Goal: Task Accomplishment & Management: Use online tool/utility

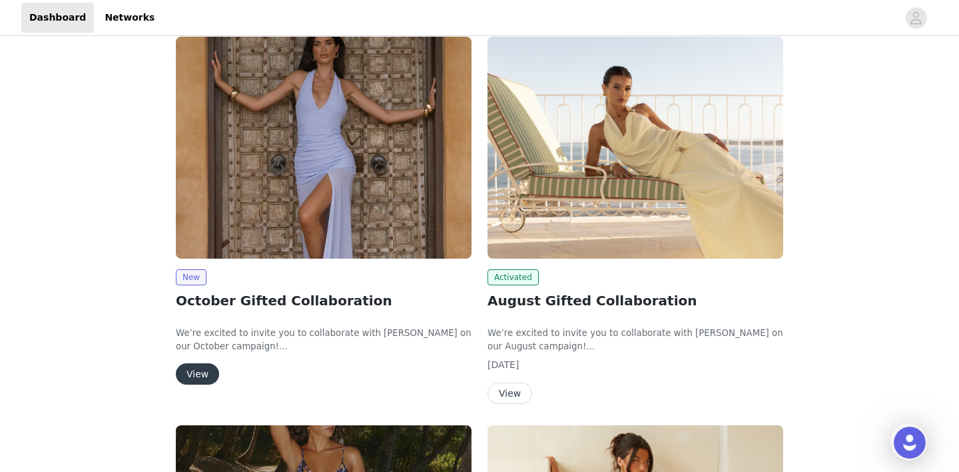
click at [208, 373] on button "View" at bounding box center [197, 373] width 43 height 21
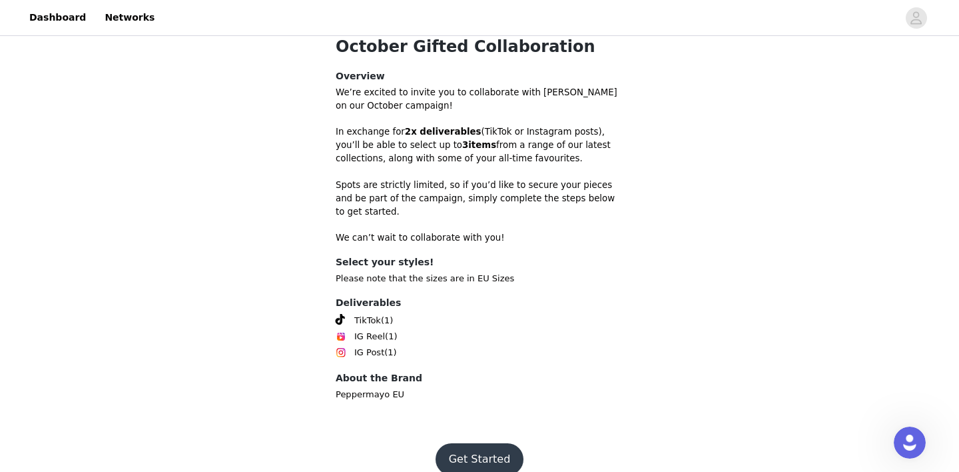
scroll to position [374, 0]
click at [485, 444] on button "Get Started" at bounding box center [480, 460] width 89 height 32
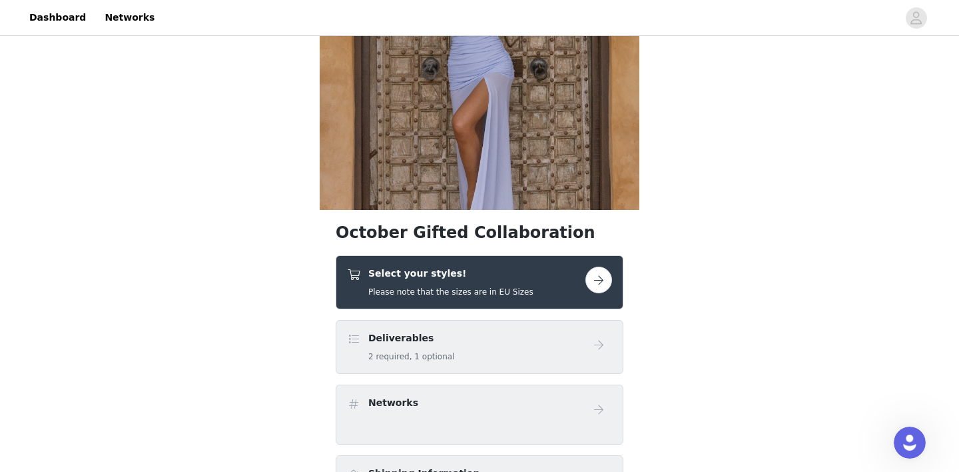
scroll to position [151, 0]
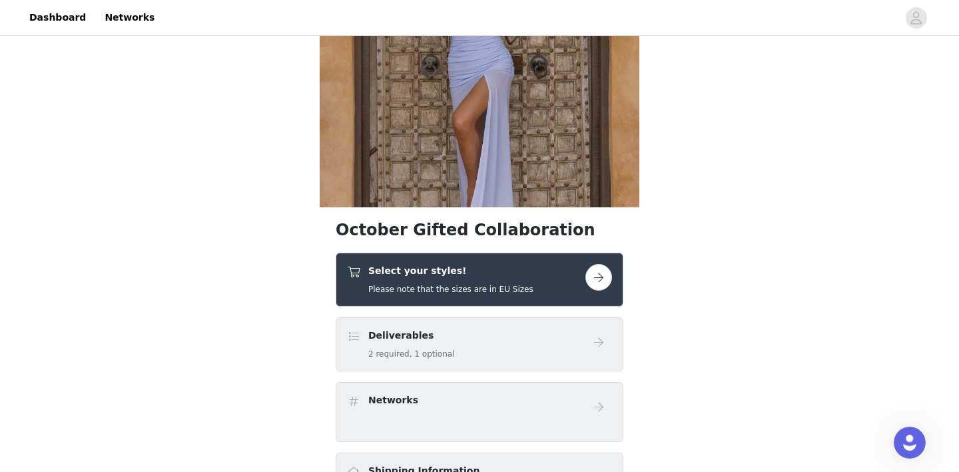
click at [603, 277] on button "button" at bounding box center [599, 277] width 27 height 27
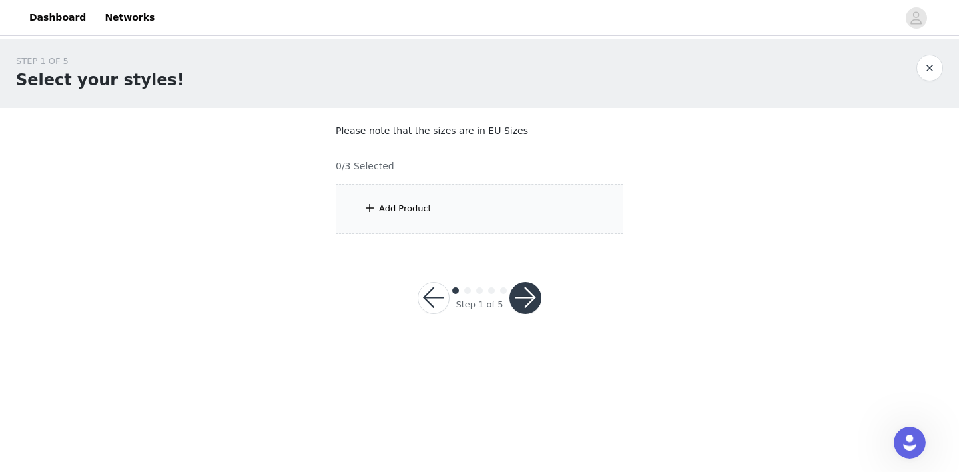
click at [494, 198] on div "Add Product" at bounding box center [480, 209] width 288 height 50
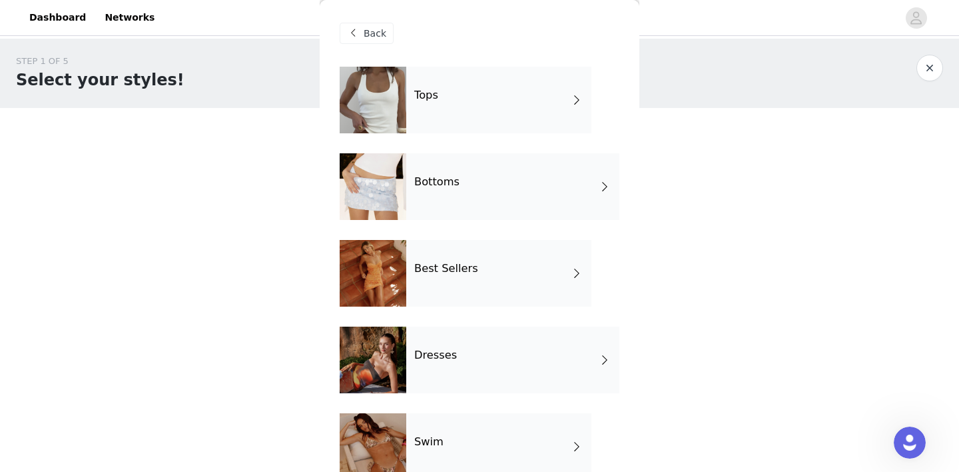
click at [535, 103] on div "Tops" at bounding box center [498, 100] width 185 height 67
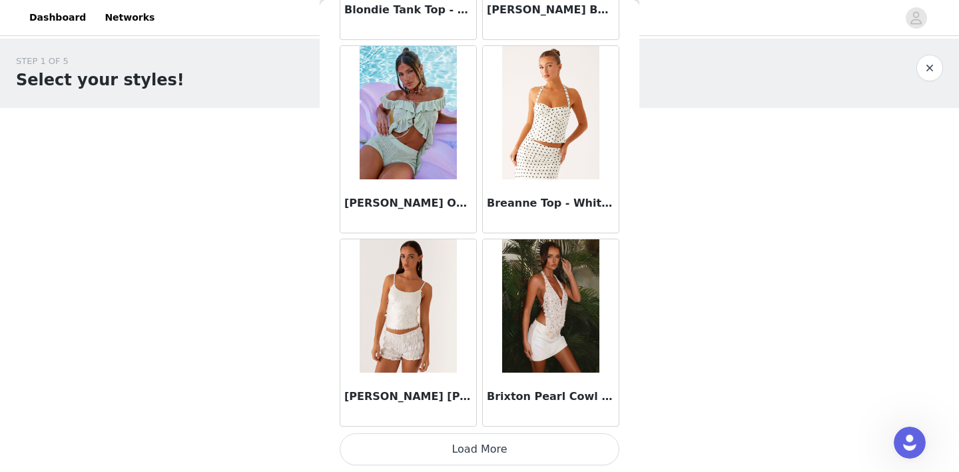
click at [506, 458] on button "Load More" at bounding box center [480, 449] width 280 height 32
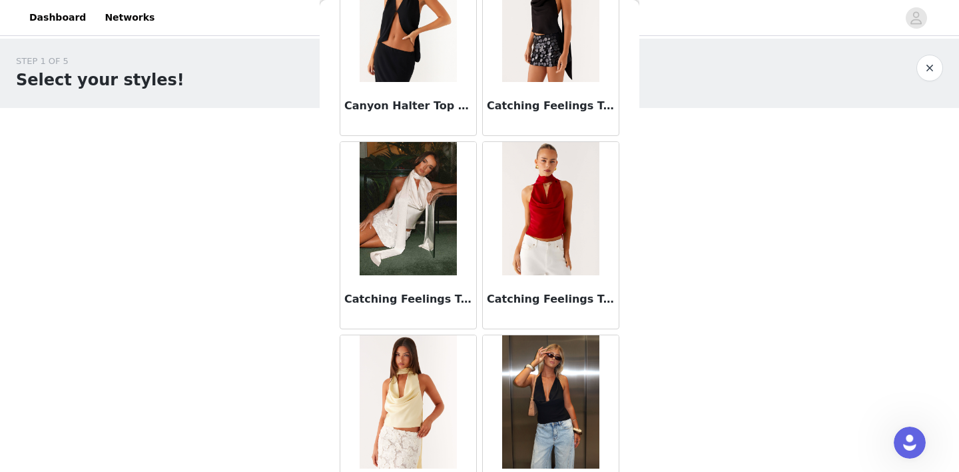
scroll to position [2365, 0]
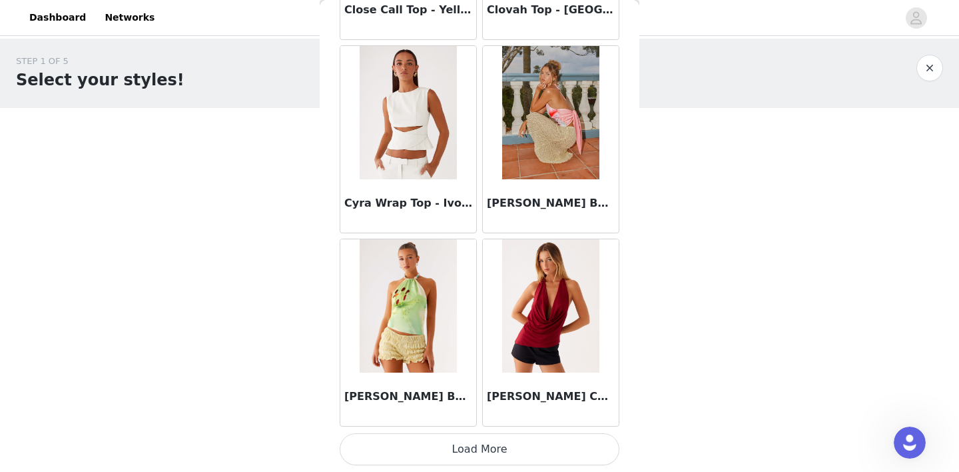
click at [504, 448] on button "Load More" at bounding box center [480, 449] width 280 height 32
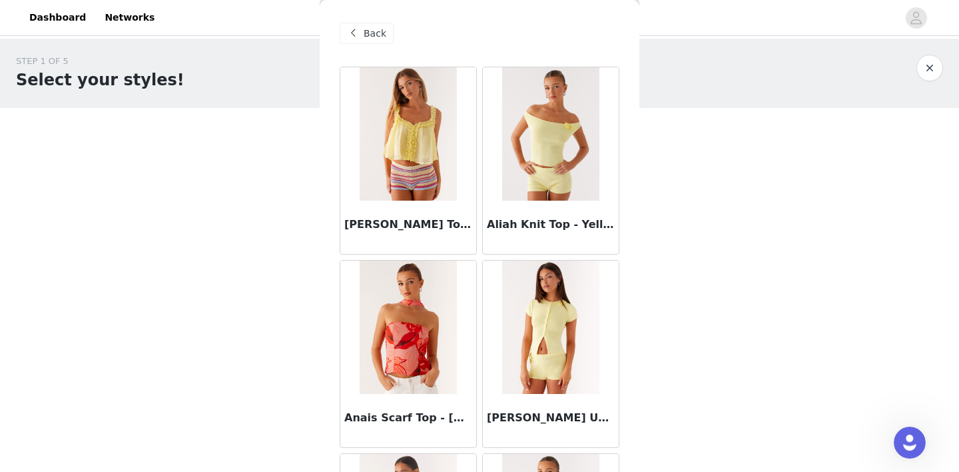
scroll to position [0, 0]
click at [365, 35] on span "Back" at bounding box center [375, 34] width 23 height 14
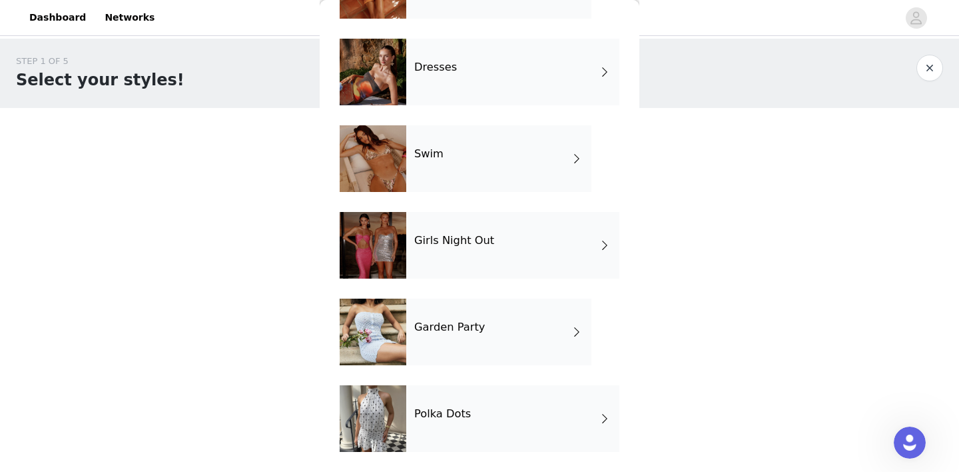
scroll to position [288, 0]
click at [516, 332] on div "Garden Party" at bounding box center [498, 331] width 185 height 67
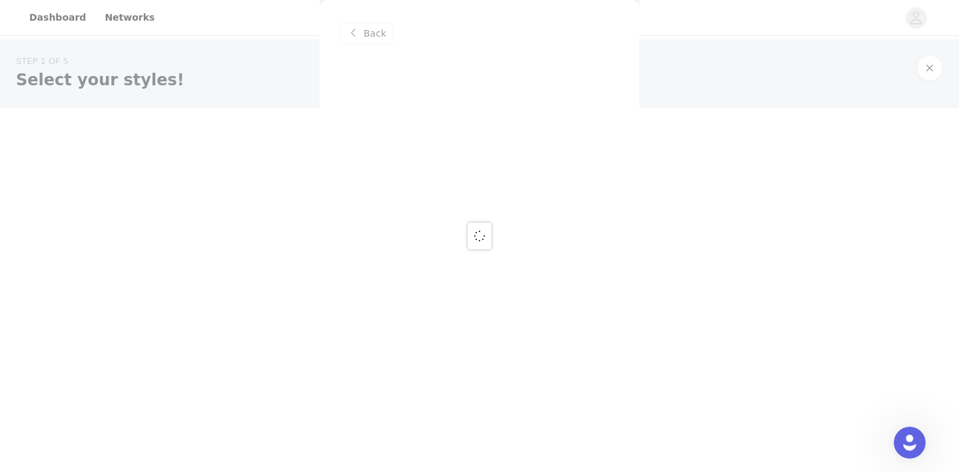
scroll to position [0, 0]
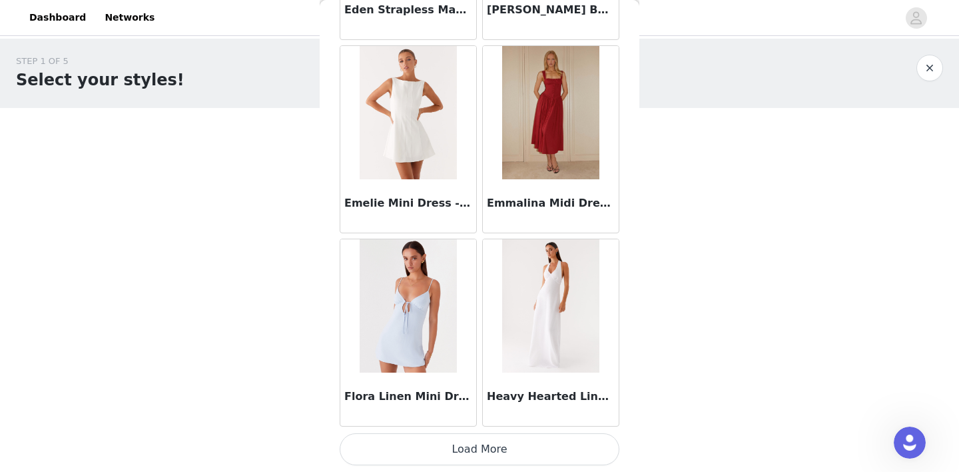
click at [506, 458] on button "Load More" at bounding box center [480, 449] width 280 height 32
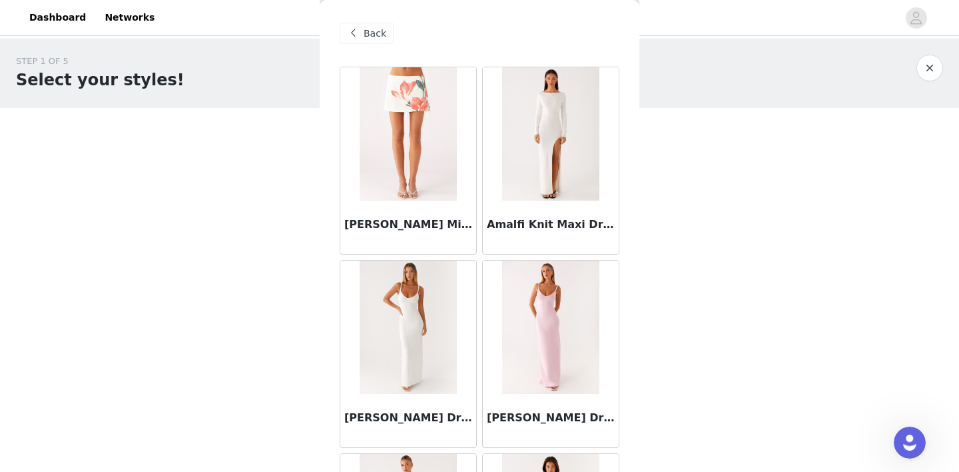
click at [360, 36] on span at bounding box center [353, 33] width 16 height 16
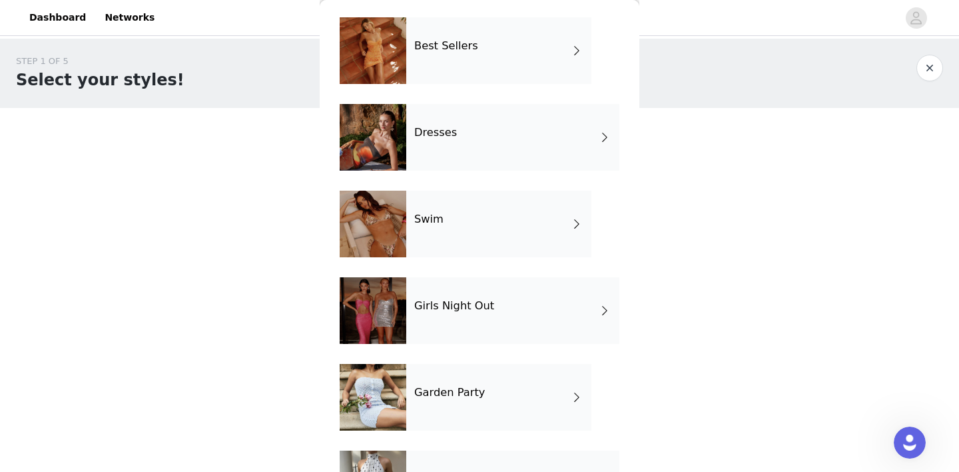
scroll to position [223, 0]
click at [516, 298] on div "Girls Night Out" at bounding box center [512, 309] width 213 height 67
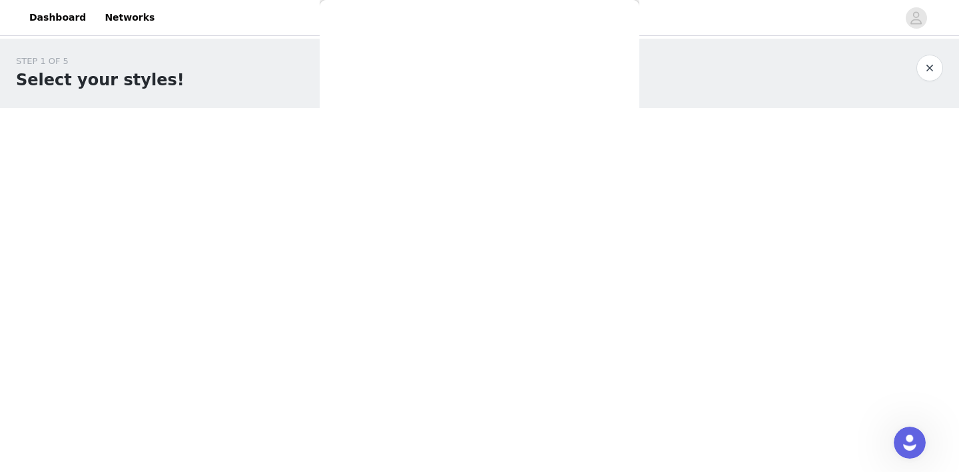
scroll to position [0, 0]
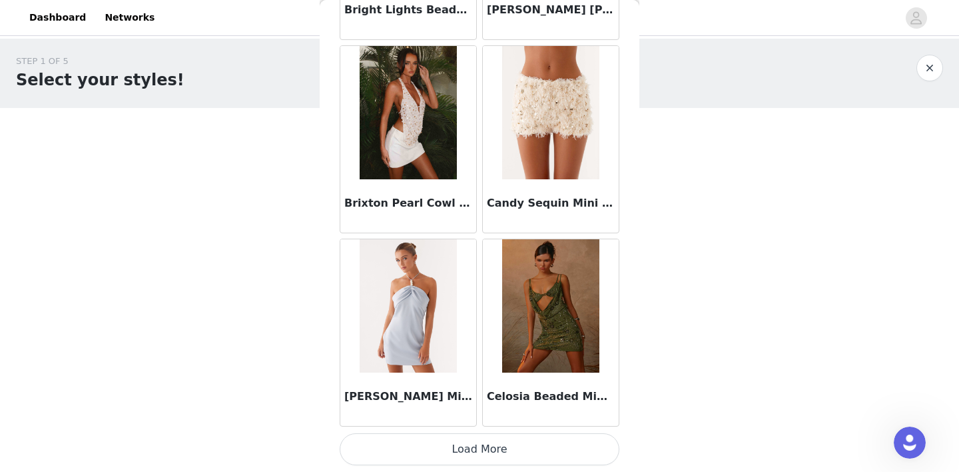
click at [504, 453] on button "Load More" at bounding box center [480, 449] width 280 height 32
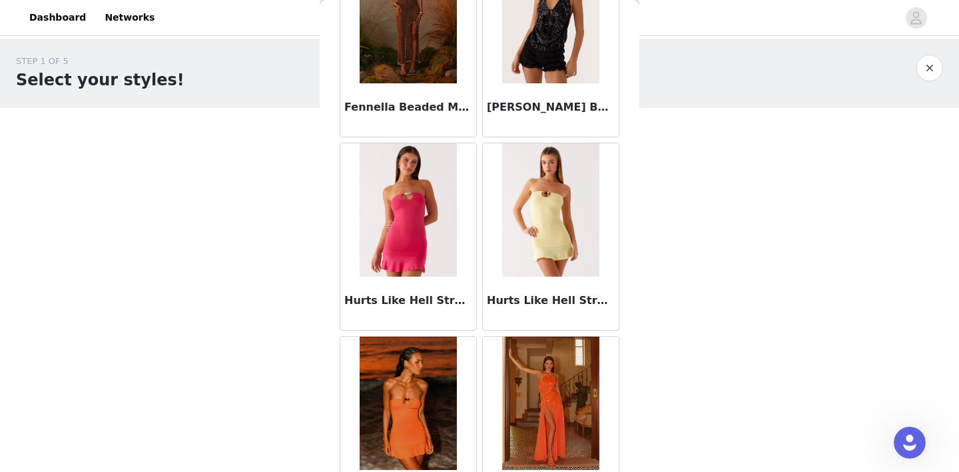
scroll to position [3308, 0]
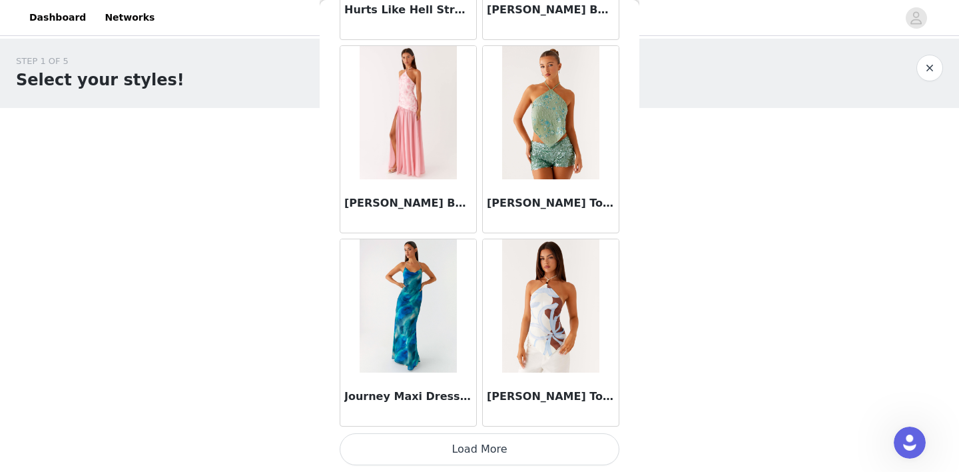
click at [501, 446] on button "Load More" at bounding box center [480, 449] width 280 height 32
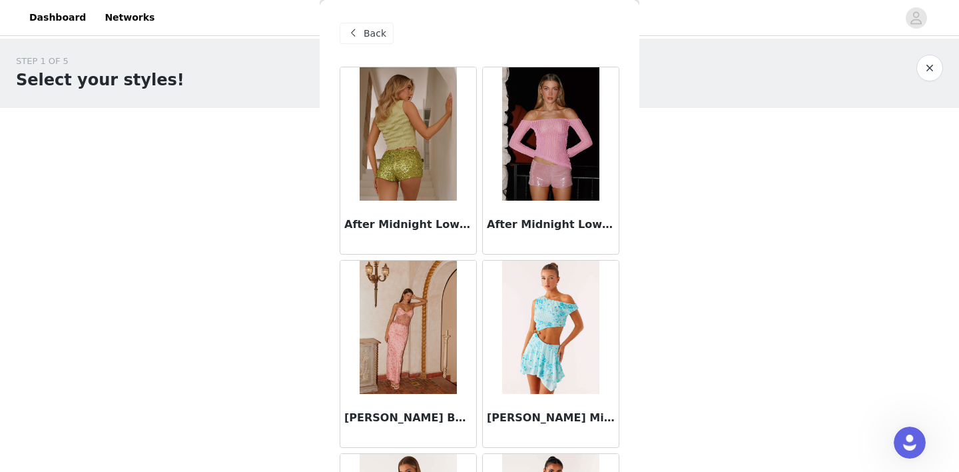
scroll to position [0, 0]
click at [374, 27] on span "Back" at bounding box center [375, 34] width 23 height 14
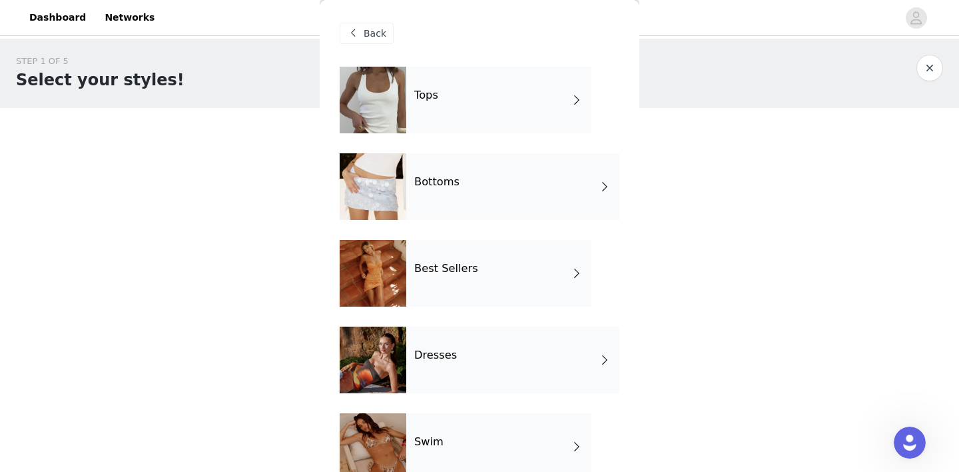
click at [534, 286] on div "Best Sellers" at bounding box center [498, 273] width 185 height 67
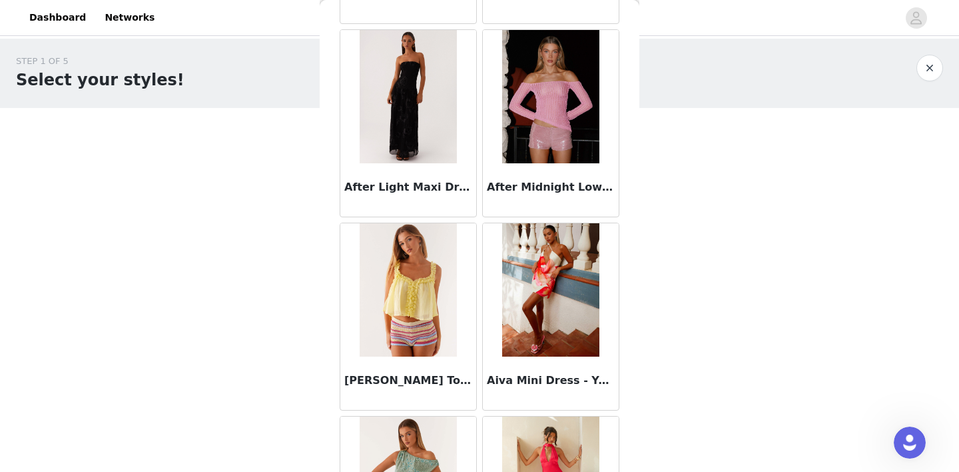
scroll to position [476, 0]
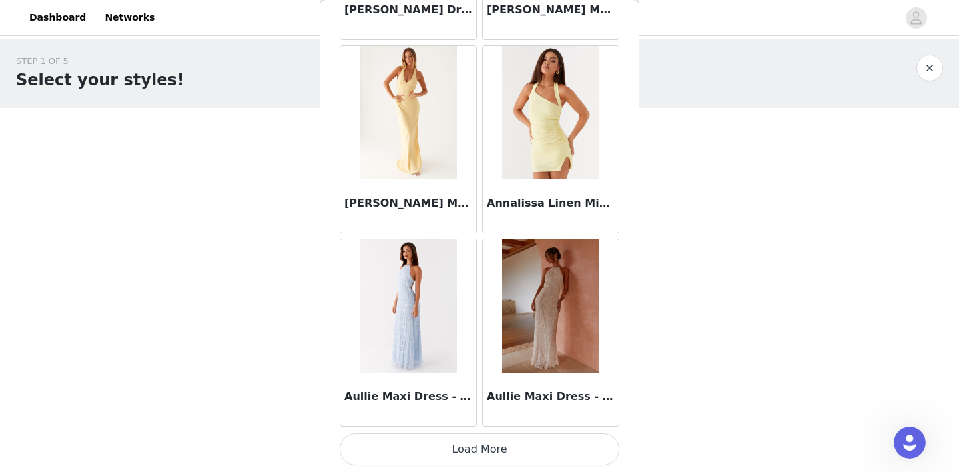
click at [491, 450] on button "Load More" at bounding box center [480, 449] width 280 height 32
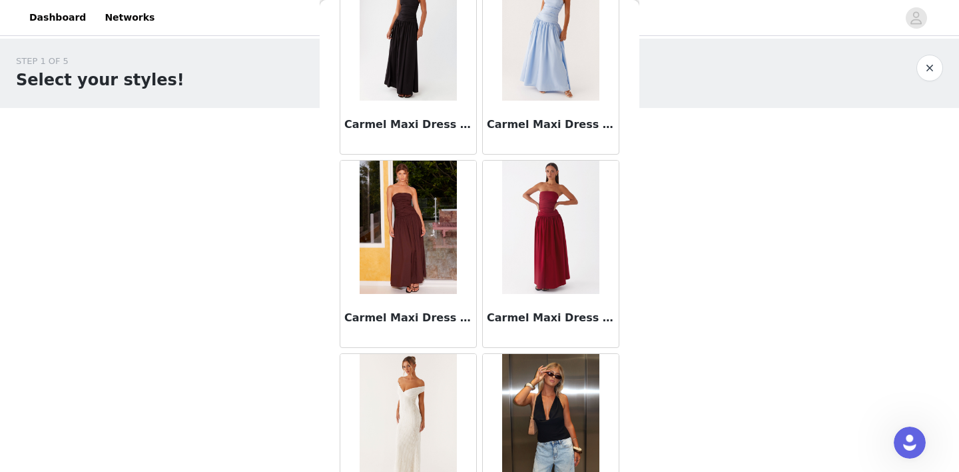
scroll to position [3403, 0]
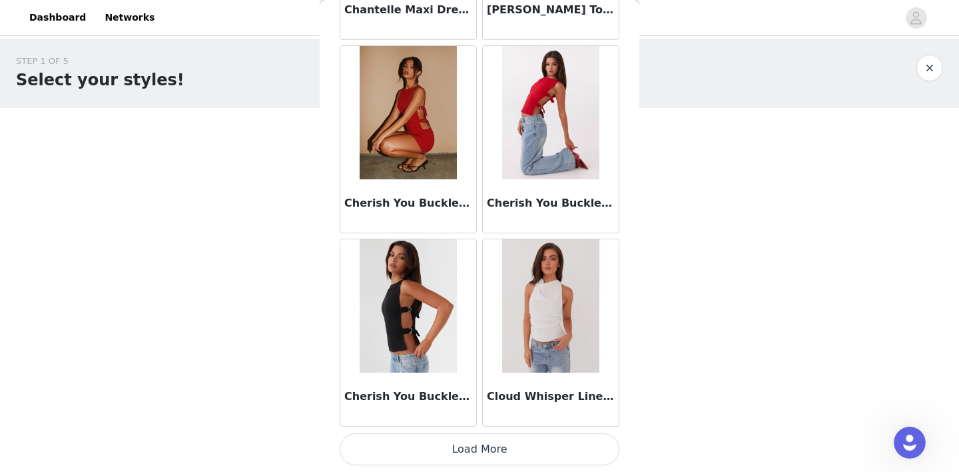
click at [500, 445] on button "Load More" at bounding box center [480, 449] width 280 height 32
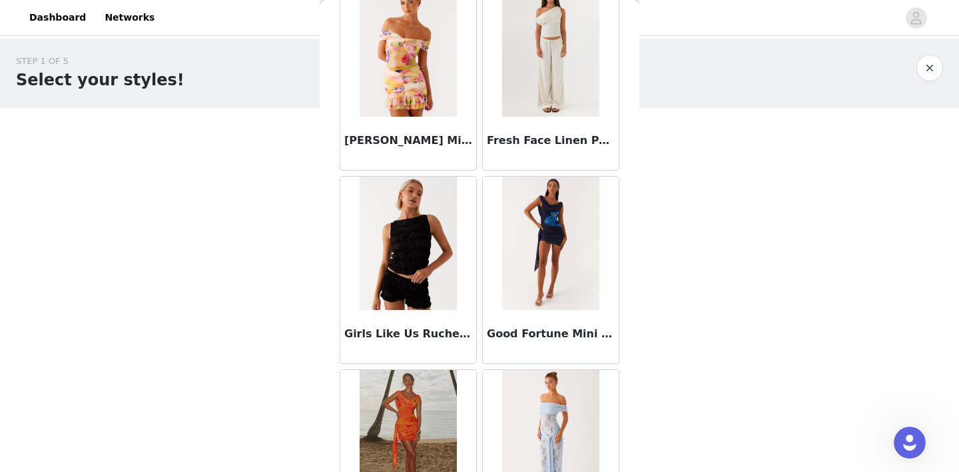
scroll to position [5300, 0]
click at [431, 339] on h3 "Girls Like Us Ruched Mini Shorts - Black" at bounding box center [408, 334] width 128 height 16
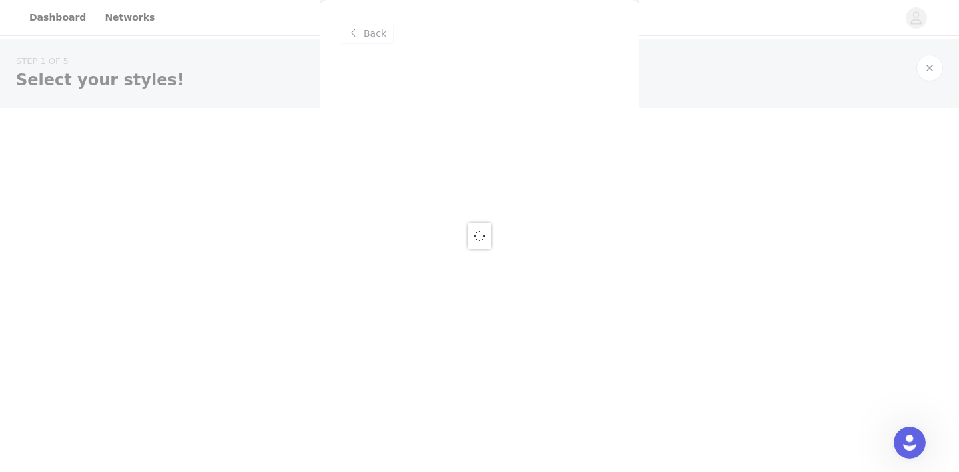
scroll to position [0, 0]
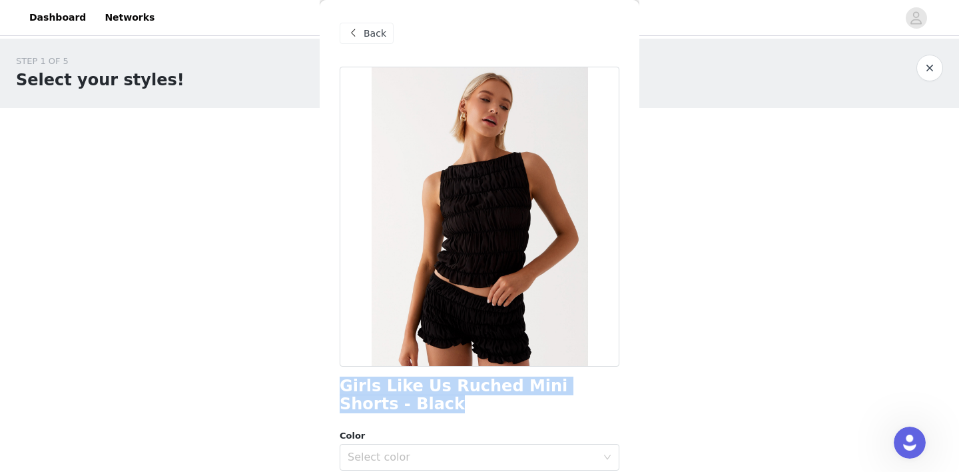
drag, startPoint x: 434, startPoint y: 405, endPoint x: 336, endPoint y: 378, distance: 101.7
click at [336, 378] on div "Back Girls Like Us Ruched Mini Shorts - Black Color Select color Size Select si…" at bounding box center [480, 236] width 320 height 472
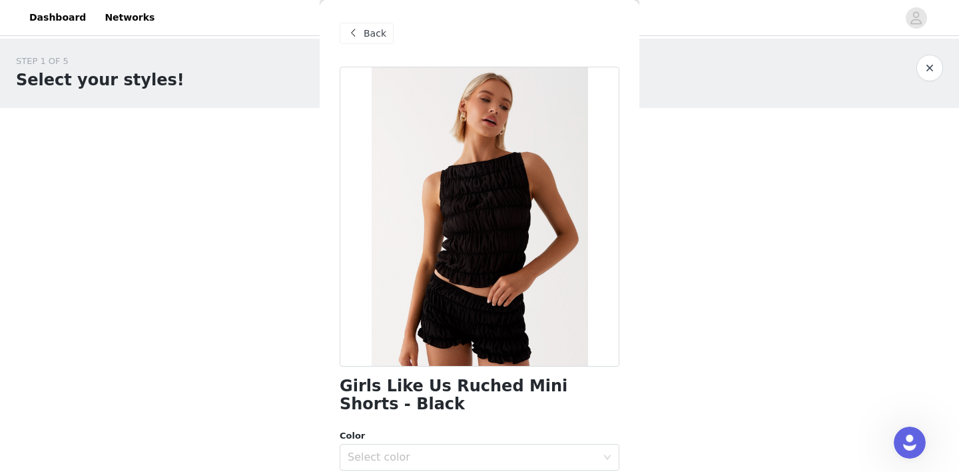
click at [362, 42] on div "Back" at bounding box center [367, 33] width 54 height 21
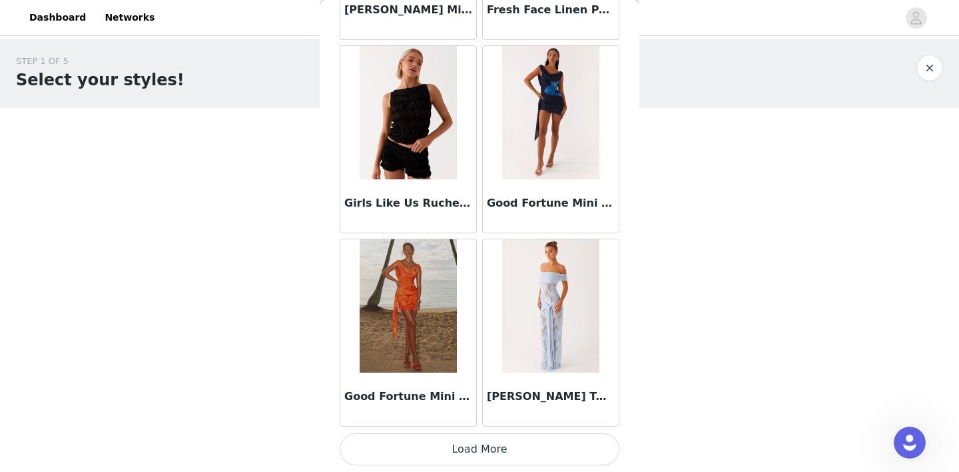
click at [524, 443] on button "Load More" at bounding box center [480, 449] width 280 height 32
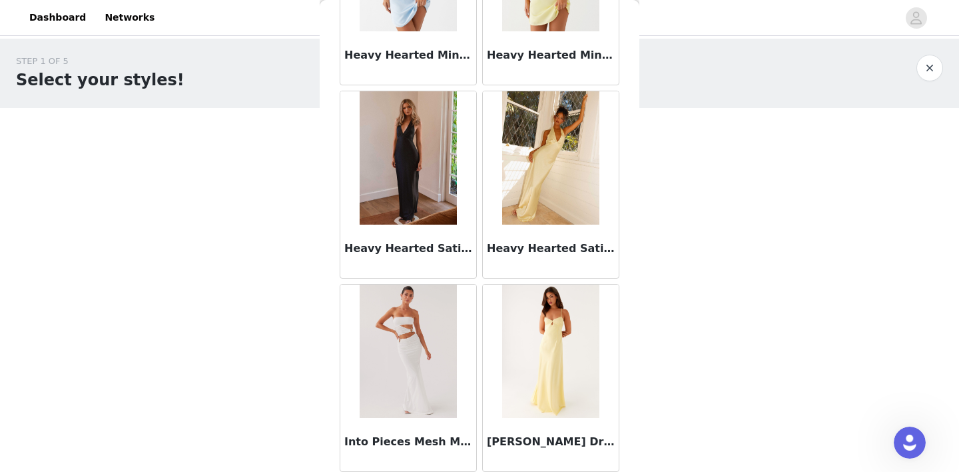
scroll to position [6192, 0]
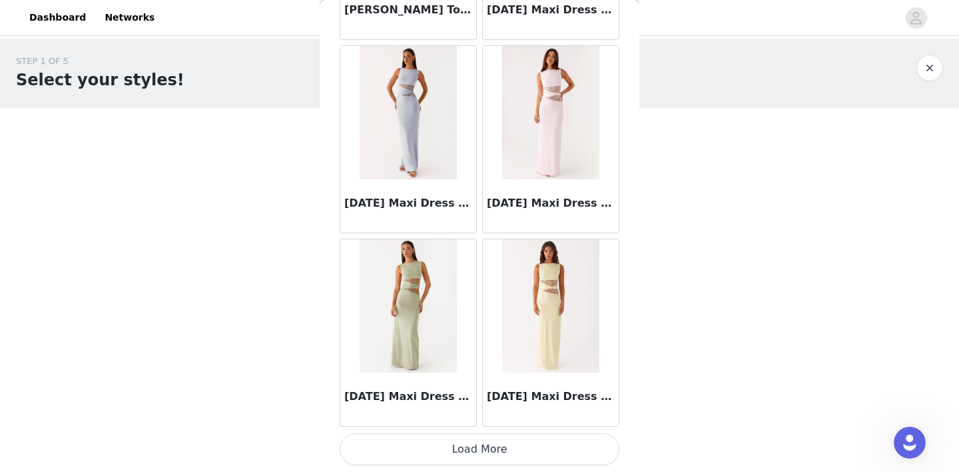
click at [508, 450] on button "Load More" at bounding box center [480, 449] width 280 height 32
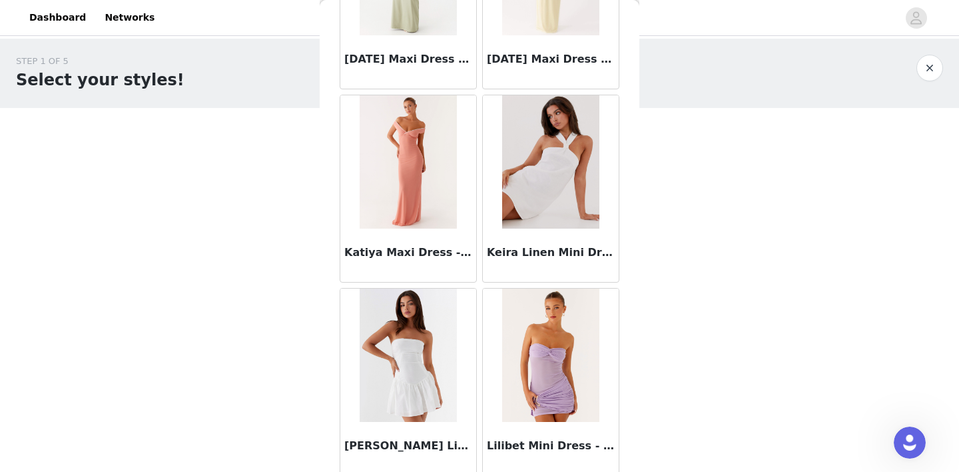
scroll to position [7825, 0]
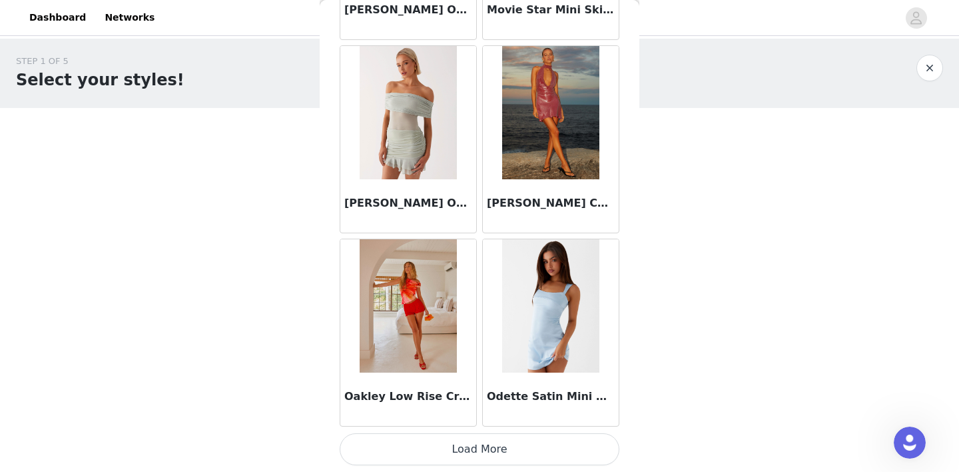
click at [506, 453] on button "Load More" at bounding box center [480, 449] width 280 height 32
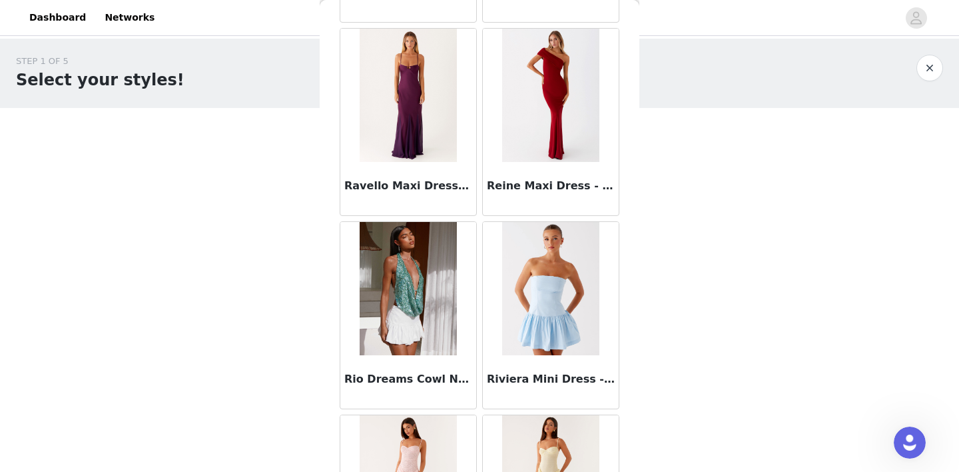
scroll to position [11093, 0]
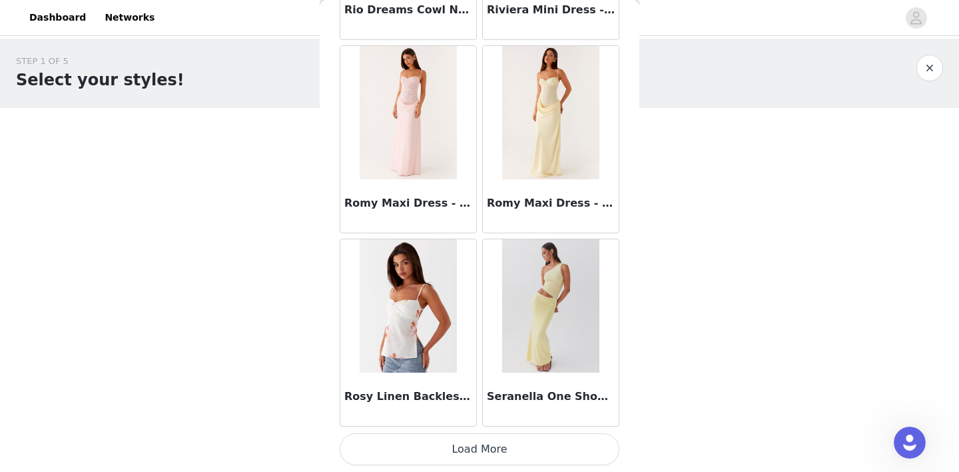
click at [515, 435] on button "Load More" at bounding box center [480, 449] width 280 height 32
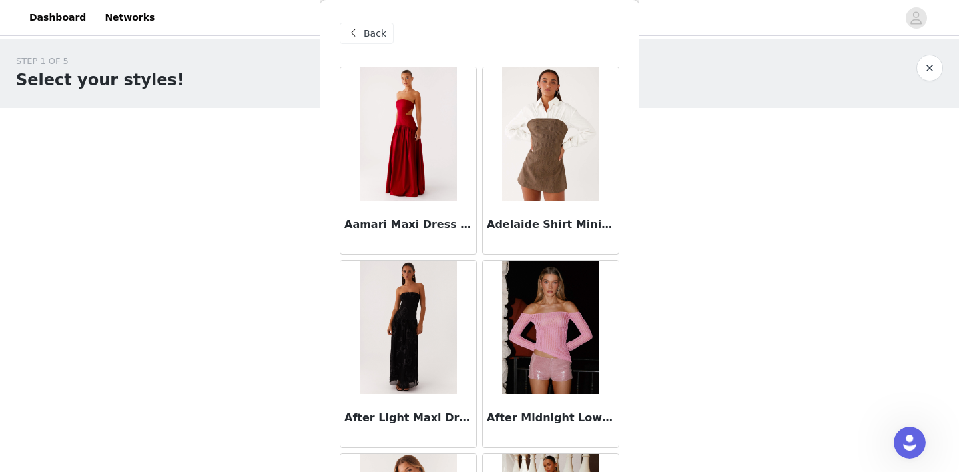
scroll to position [0, 0]
click at [360, 33] on span at bounding box center [353, 33] width 16 height 16
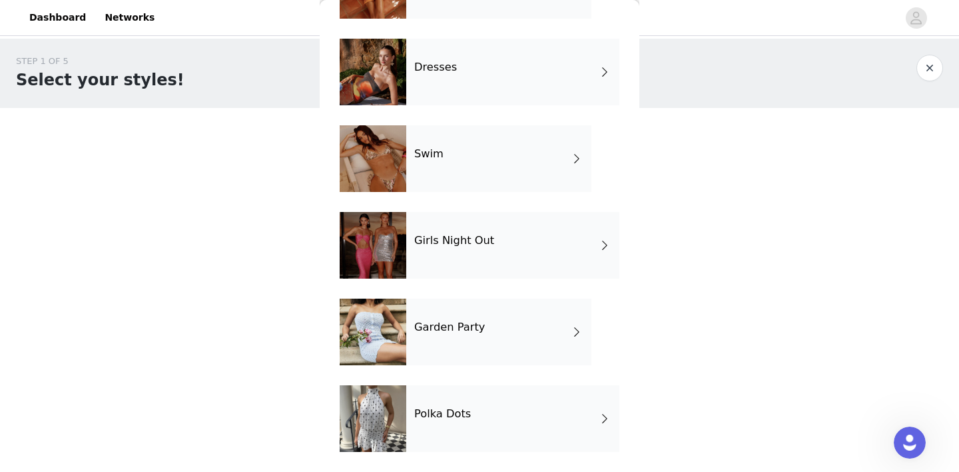
scroll to position [288, 0]
click at [532, 408] on div "Polka Dots" at bounding box center [512, 418] width 213 height 67
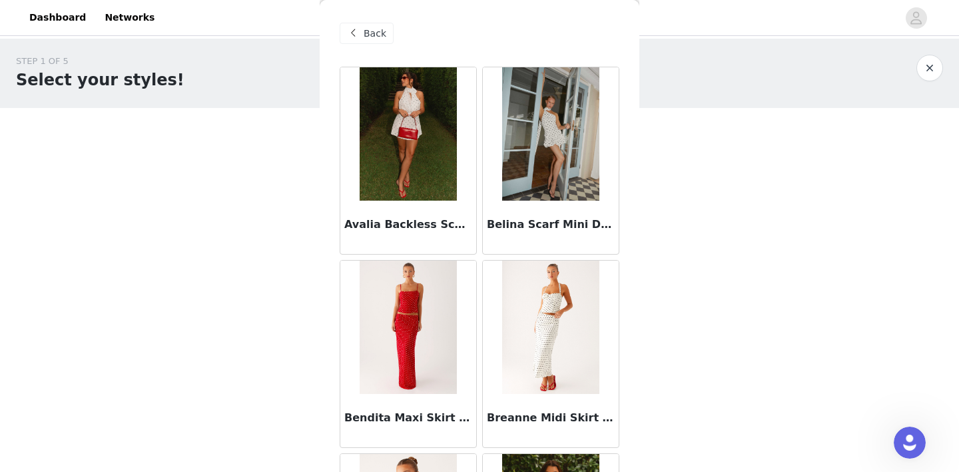
scroll to position [0, 0]
click at [374, 39] on span "Back" at bounding box center [375, 34] width 23 height 14
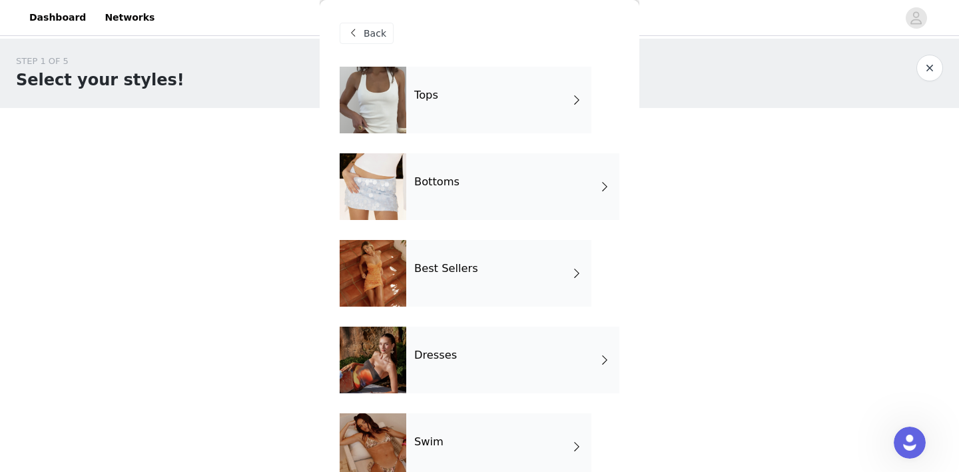
click at [526, 167] on div "Bottoms" at bounding box center [512, 186] width 213 height 67
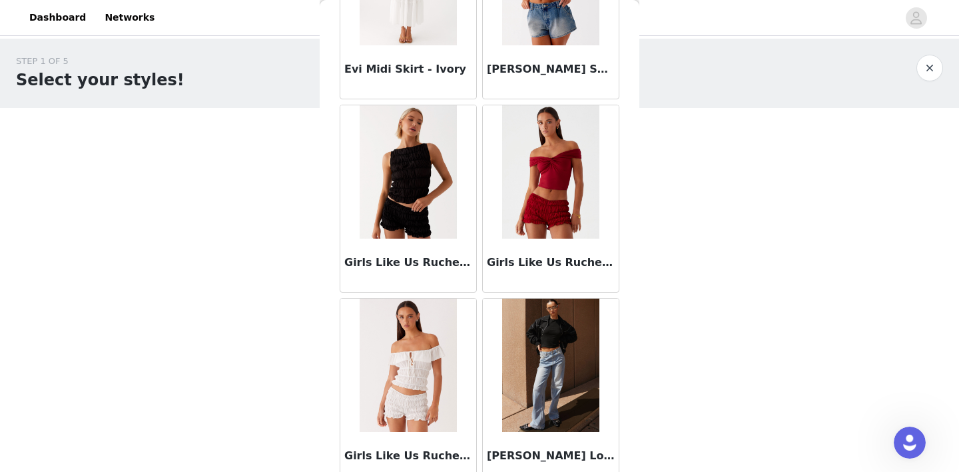
scroll to position [1371, 0]
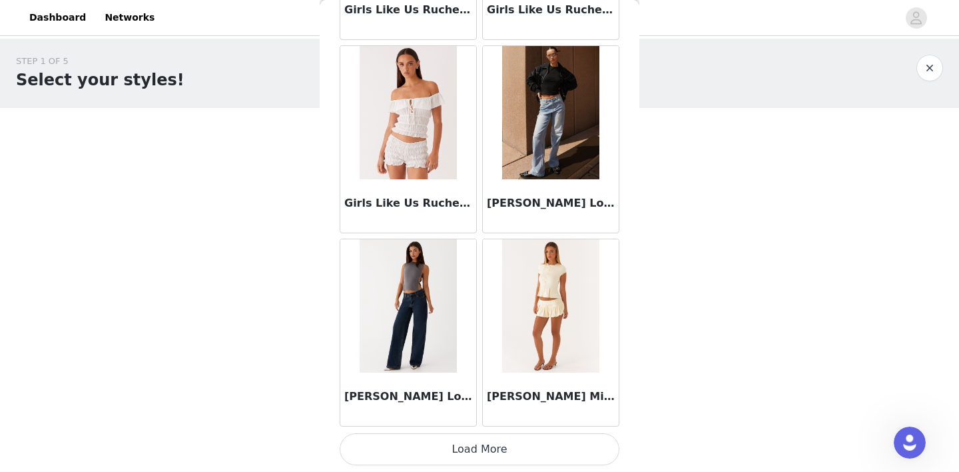
click at [521, 447] on button "Load More" at bounding box center [480, 449] width 280 height 32
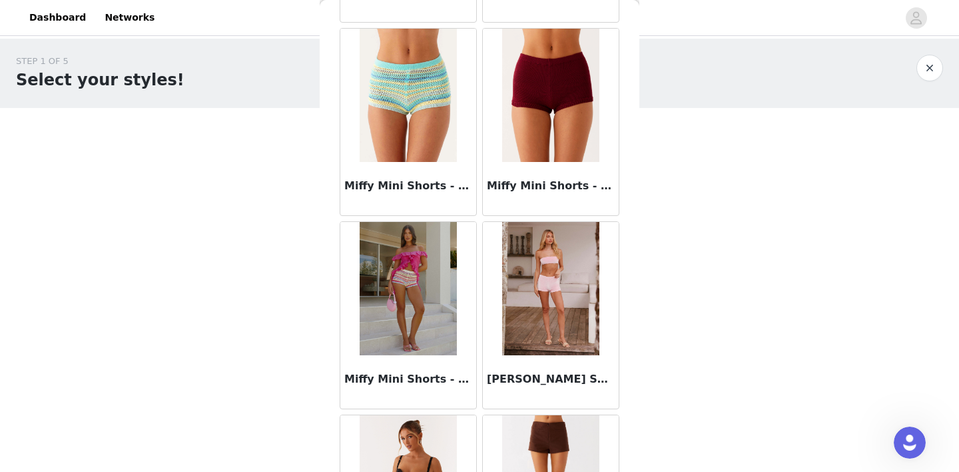
scroll to position [2725, 0]
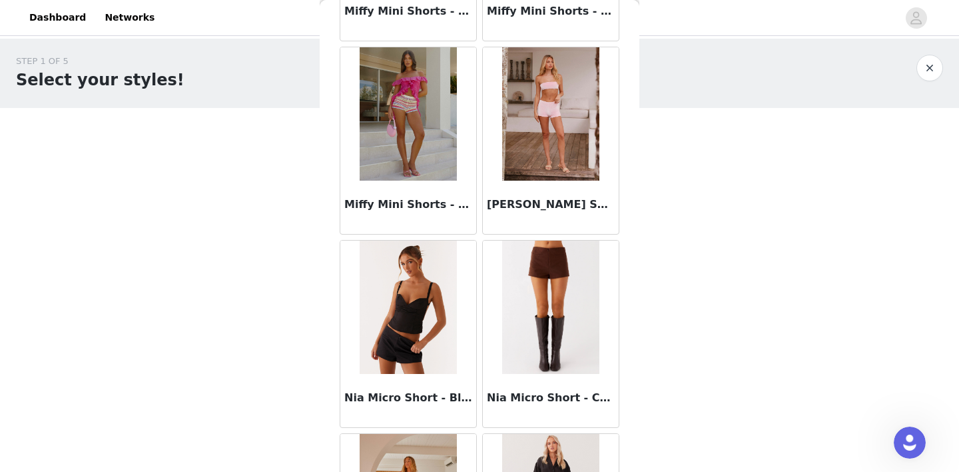
click at [398, 389] on div "Nia Micro Short - Black" at bounding box center [408, 400] width 136 height 53
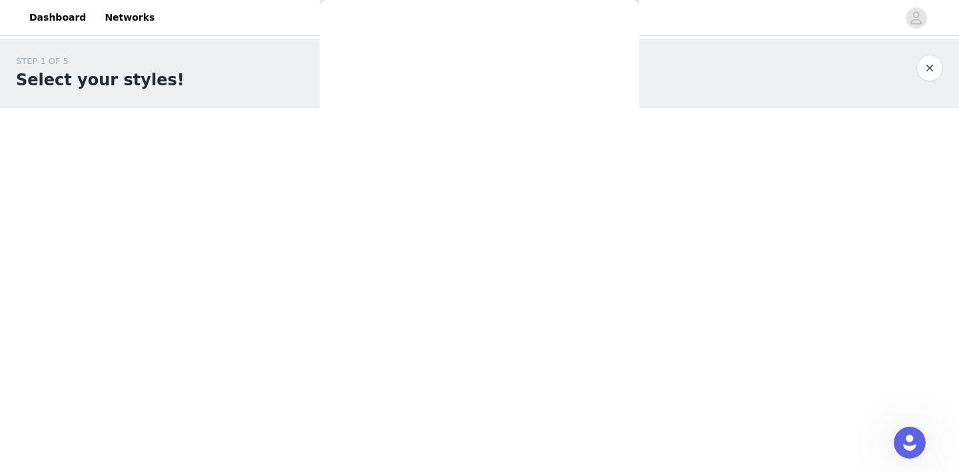
scroll to position [0, 0]
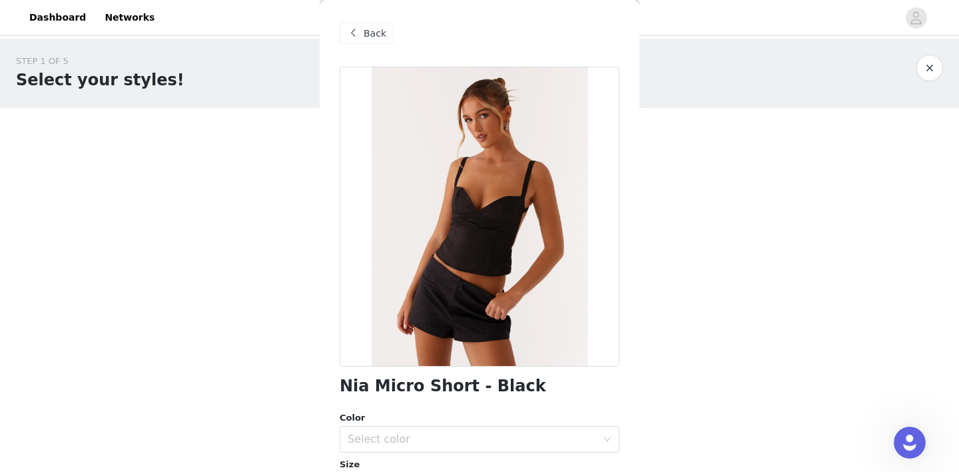
click at [483, 390] on h1 "Nia Micro Short - Black" at bounding box center [443, 386] width 207 height 18
copy div "Nia Micro Short - Black"
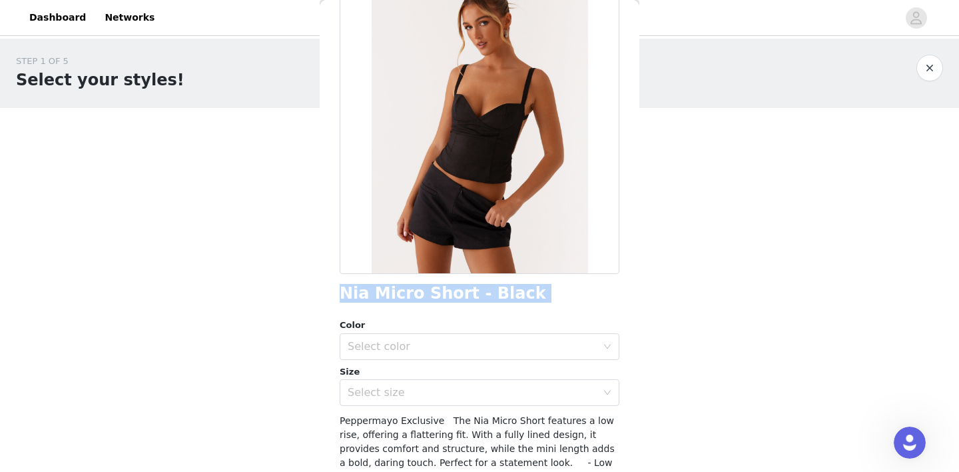
scroll to position [94, 0]
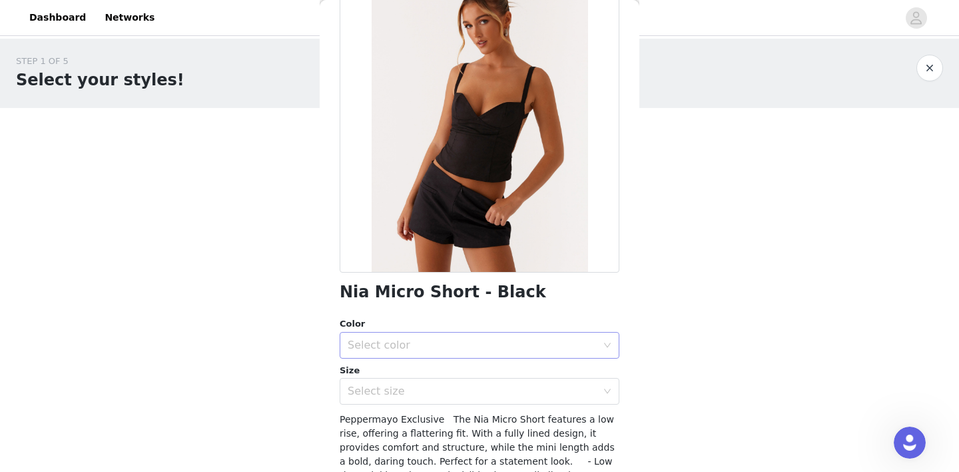
click at [533, 331] on div "Color Select color" at bounding box center [480, 337] width 280 height 41
click at [507, 348] on div "Select color" at bounding box center [472, 344] width 249 height 13
click at [458, 378] on li "Black" at bounding box center [480, 373] width 280 height 21
click at [450, 390] on div "Select size" at bounding box center [472, 390] width 249 height 13
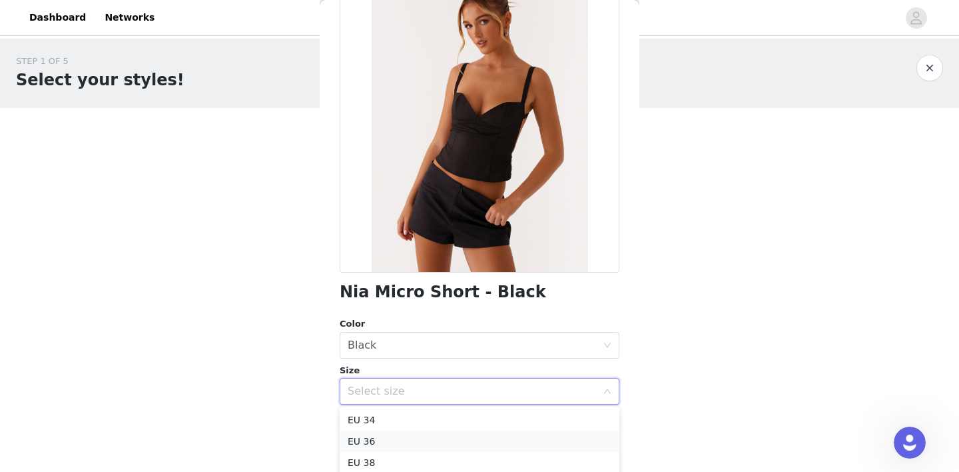
scroll to position [20, 0]
click at [434, 424] on li "EU 34" at bounding box center [480, 420] width 280 height 21
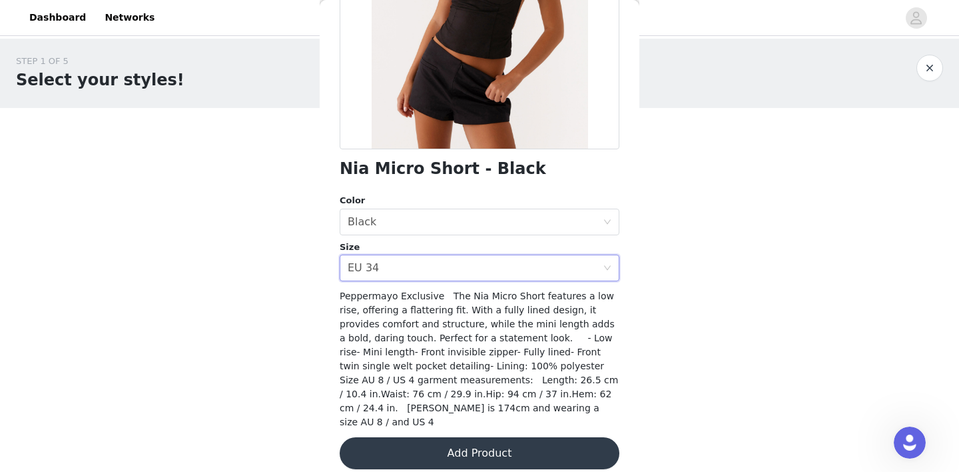
scroll to position [216, 0]
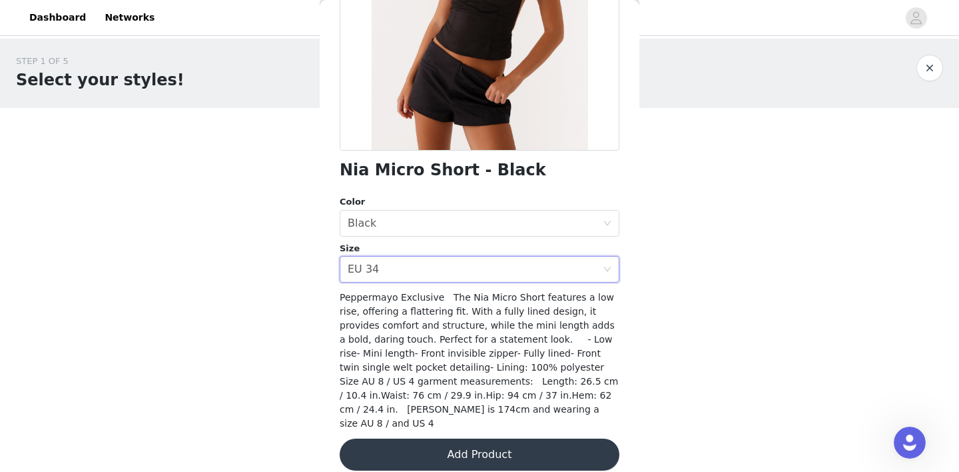
click at [495, 438] on button "Add Product" at bounding box center [480, 454] width 280 height 32
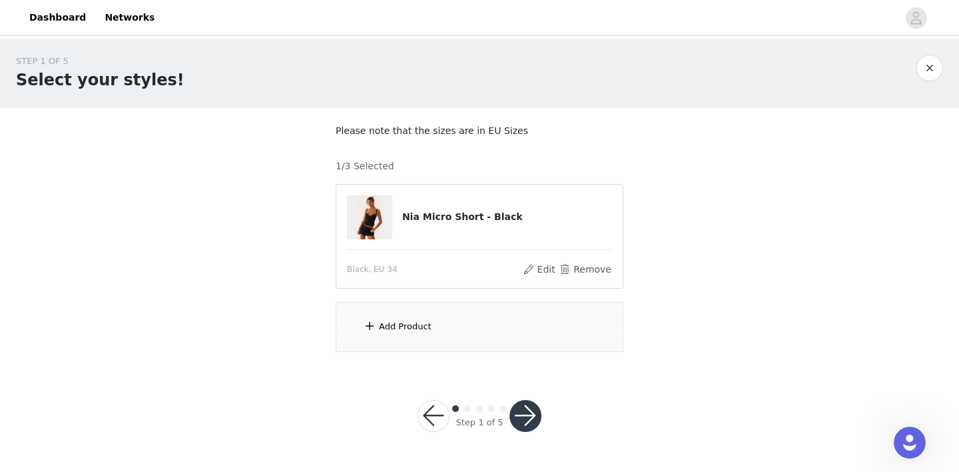
click at [468, 314] on div "Add Product" at bounding box center [480, 327] width 288 height 50
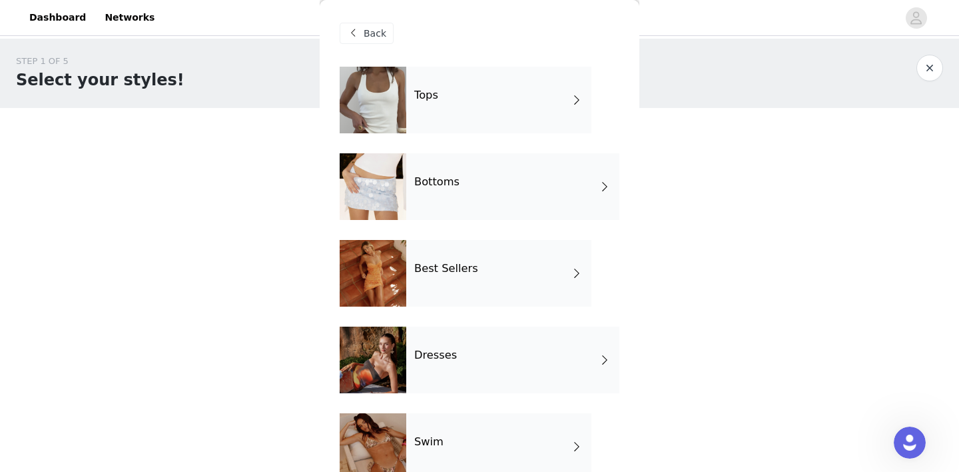
click at [510, 184] on div "Bottoms" at bounding box center [512, 186] width 213 height 67
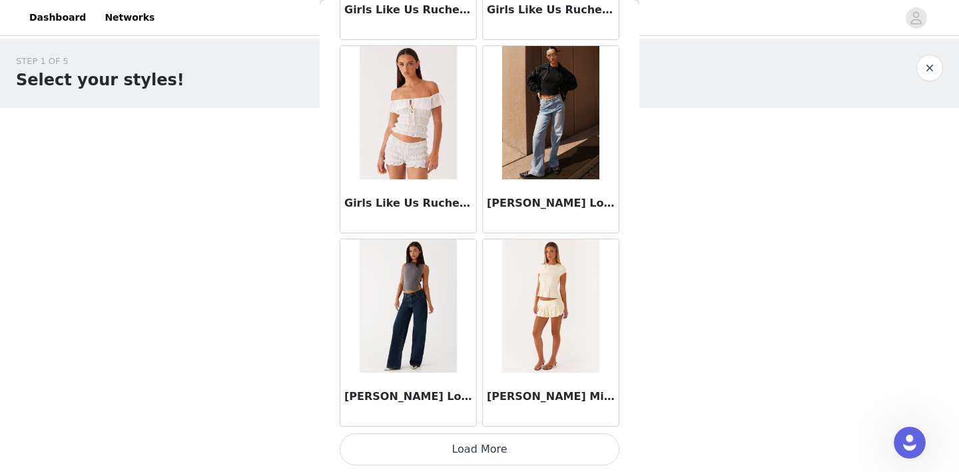
scroll to position [0, 0]
click at [498, 447] on button "Load More" at bounding box center [480, 449] width 280 height 32
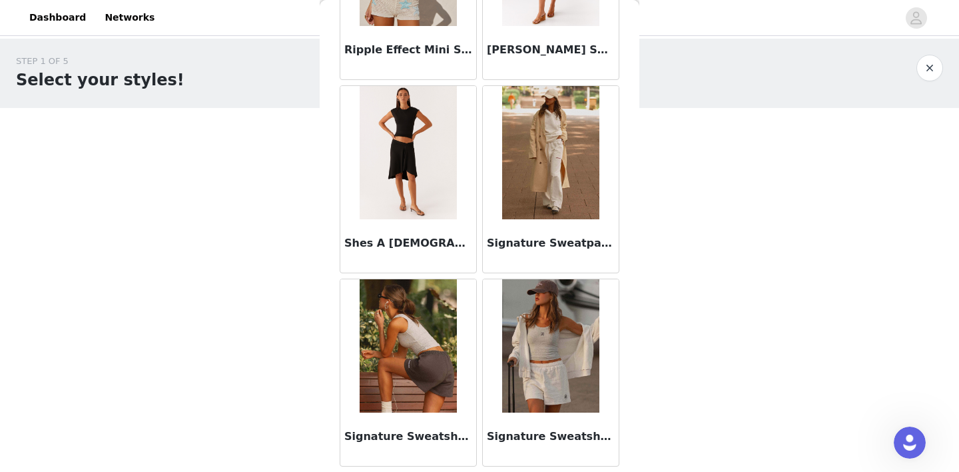
scroll to position [3460, 0]
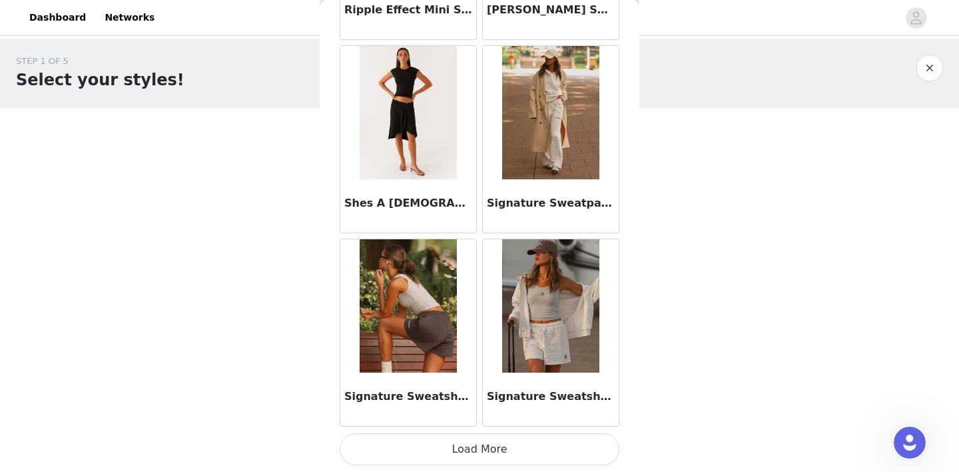
click at [524, 452] on button "Load More" at bounding box center [480, 449] width 280 height 32
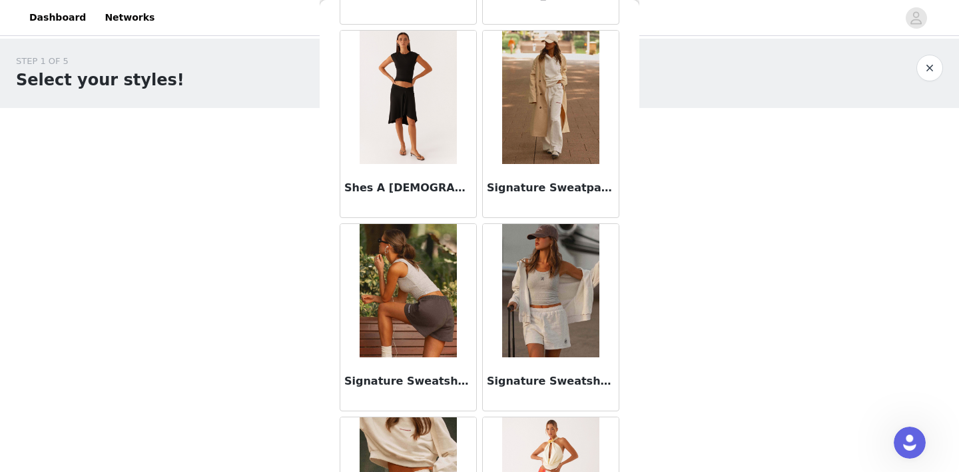
scroll to position [3512, 0]
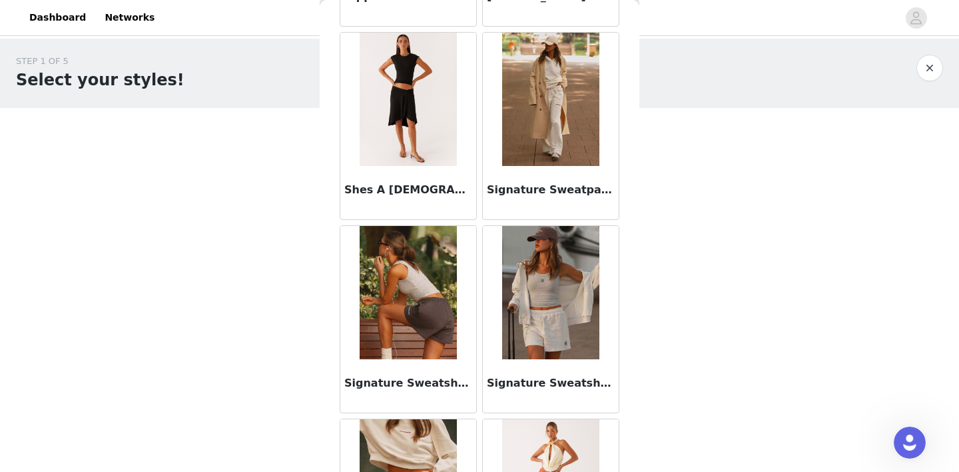
click at [579, 181] on div "Signature Sweatpants - Ivory" at bounding box center [551, 192] width 136 height 53
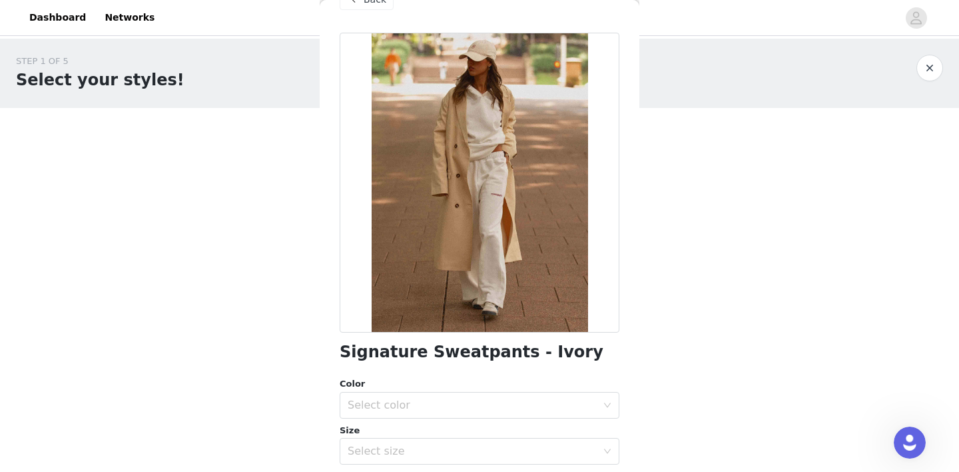
scroll to position [121, 0]
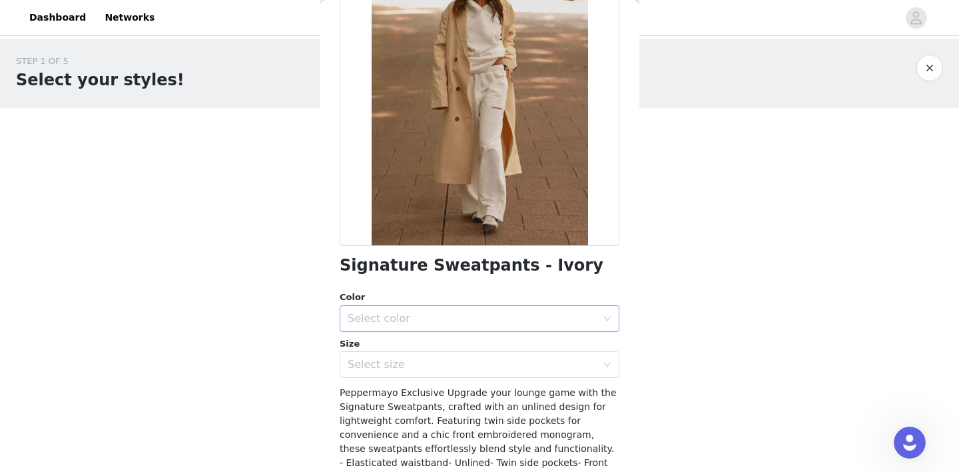
click at [498, 316] on div "Select color" at bounding box center [472, 318] width 249 height 13
click at [467, 344] on li "Ivory" at bounding box center [480, 346] width 280 height 21
click at [454, 371] on div "Select size" at bounding box center [475, 364] width 255 height 25
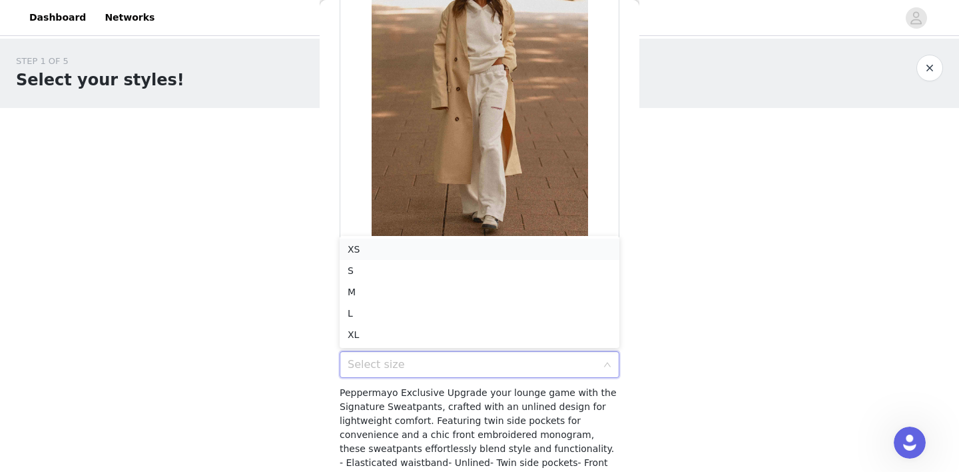
click at [474, 254] on li "XS" at bounding box center [480, 249] width 280 height 21
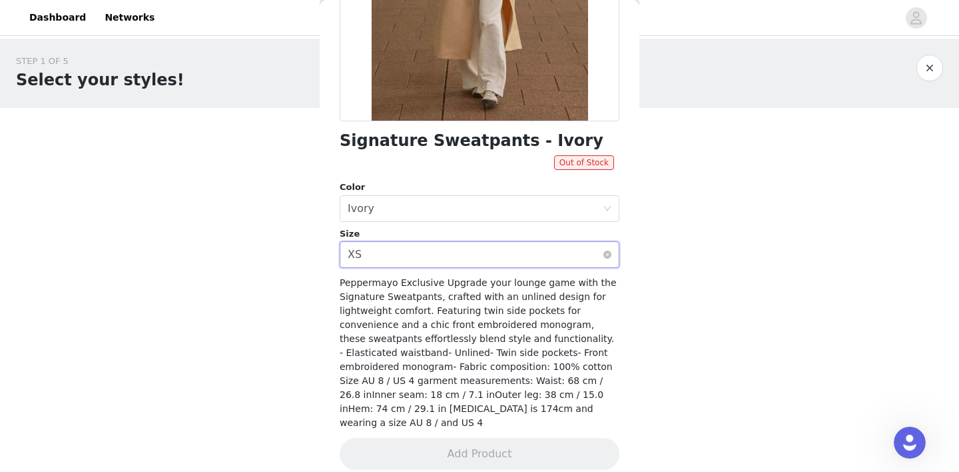
scroll to position [245, 0]
click at [538, 257] on div "Select size XS" at bounding box center [475, 255] width 255 height 25
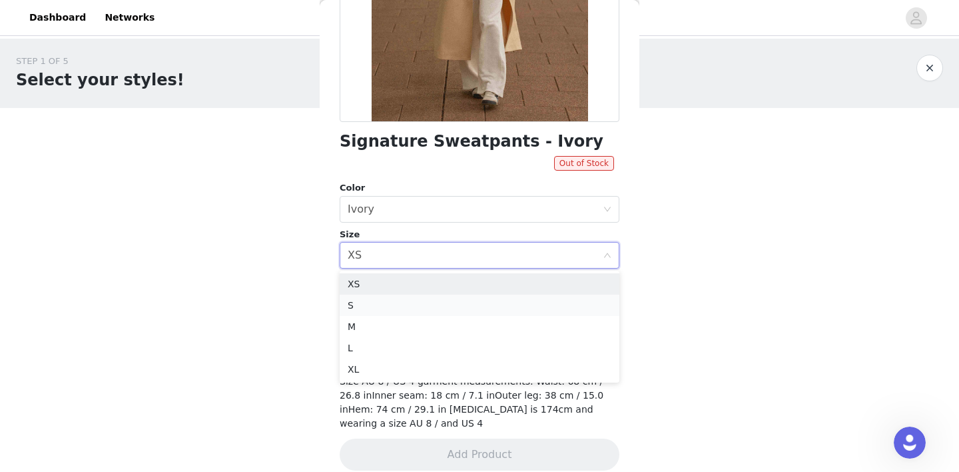
click at [514, 300] on li "S" at bounding box center [480, 304] width 280 height 21
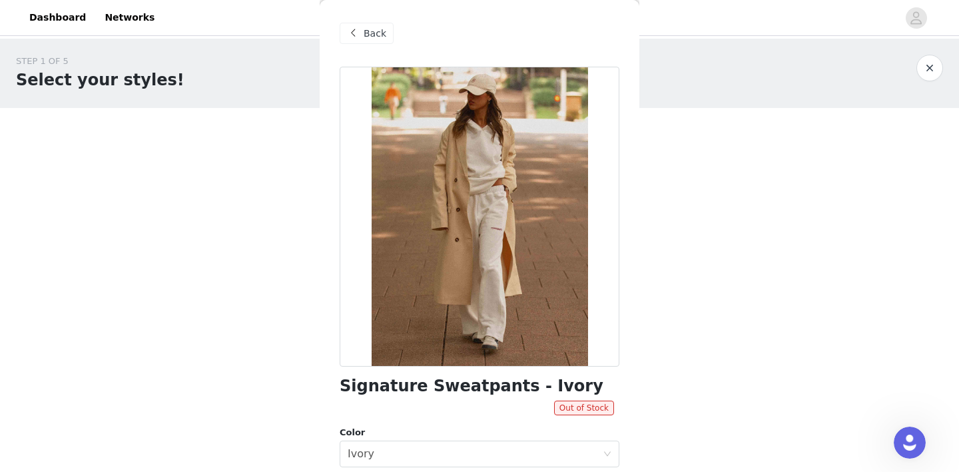
scroll to position [0, 0]
click at [370, 36] on span "Back" at bounding box center [375, 34] width 23 height 14
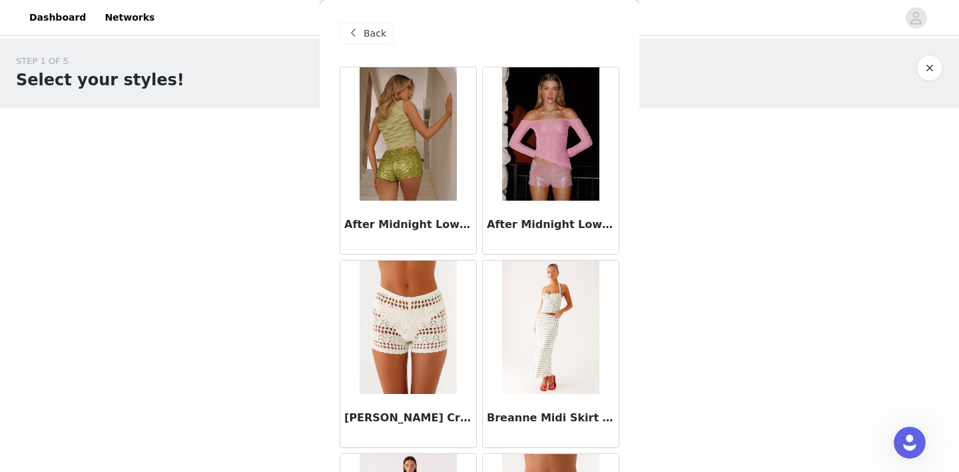
click at [359, 32] on span at bounding box center [353, 33] width 16 height 16
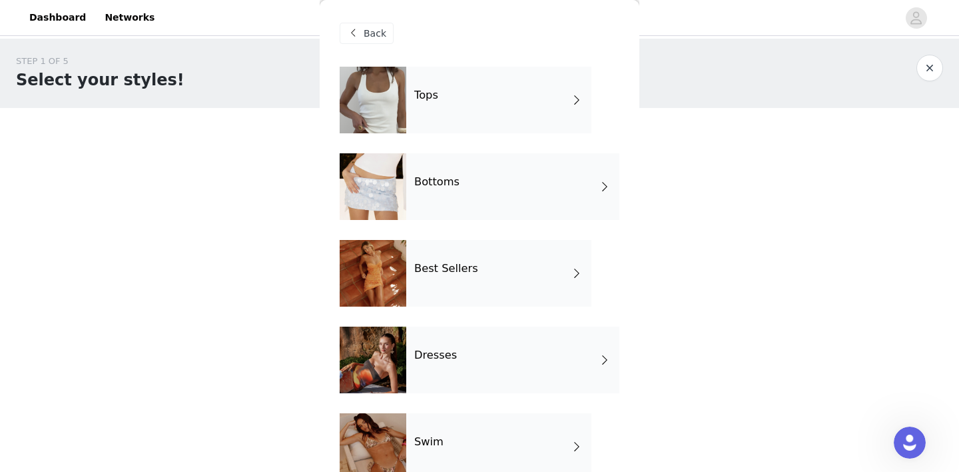
click at [428, 107] on div "Tops" at bounding box center [498, 100] width 185 height 67
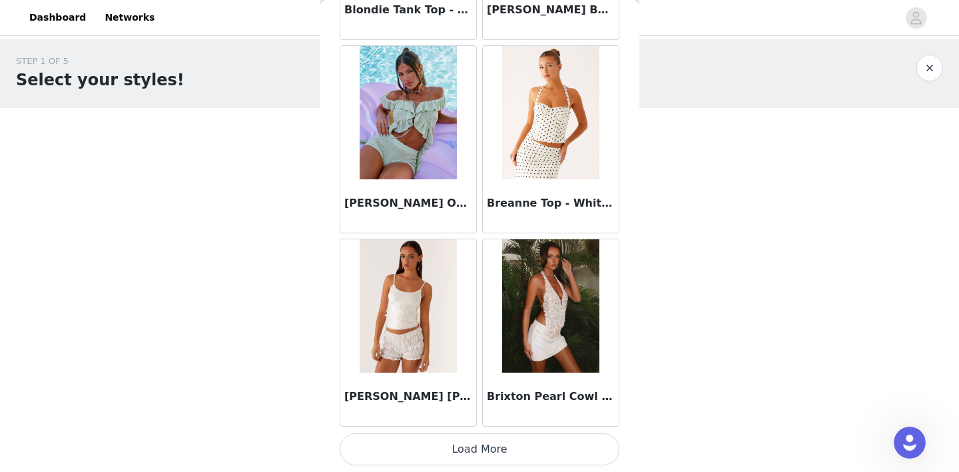
click at [548, 436] on button "Load More" at bounding box center [480, 449] width 280 height 32
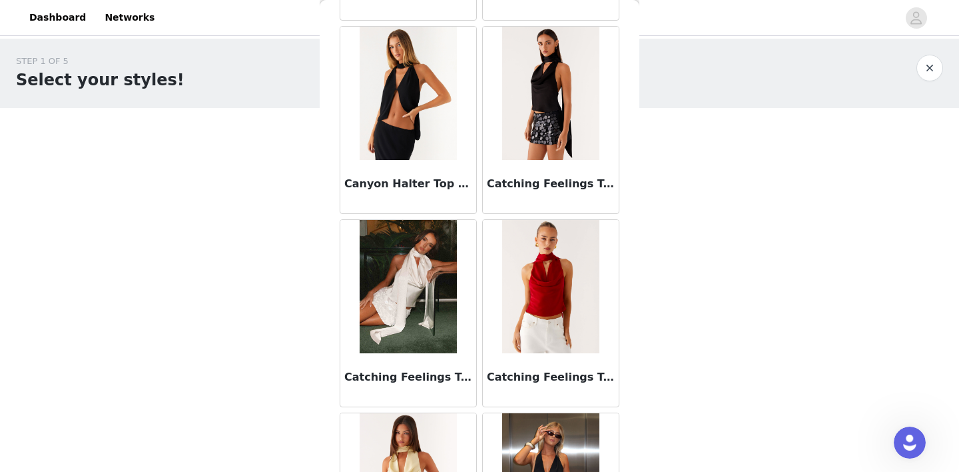
scroll to position [2413, 0]
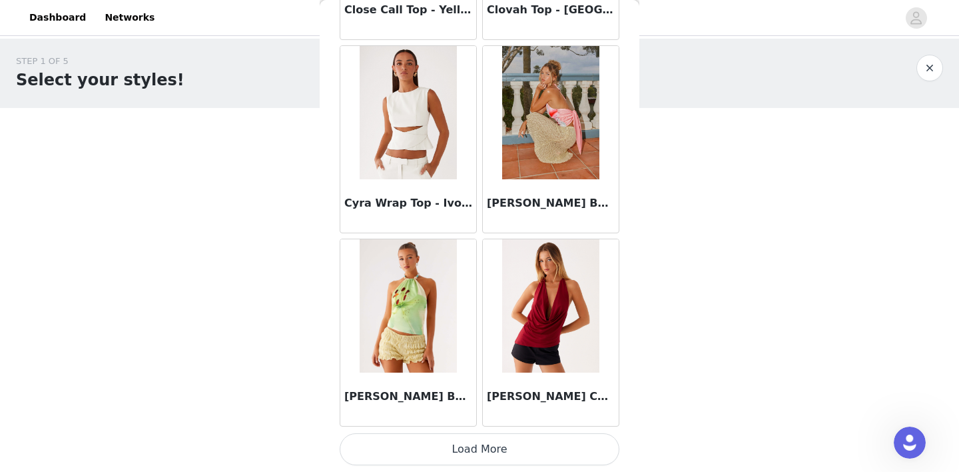
click at [552, 446] on button "Load More" at bounding box center [480, 449] width 280 height 32
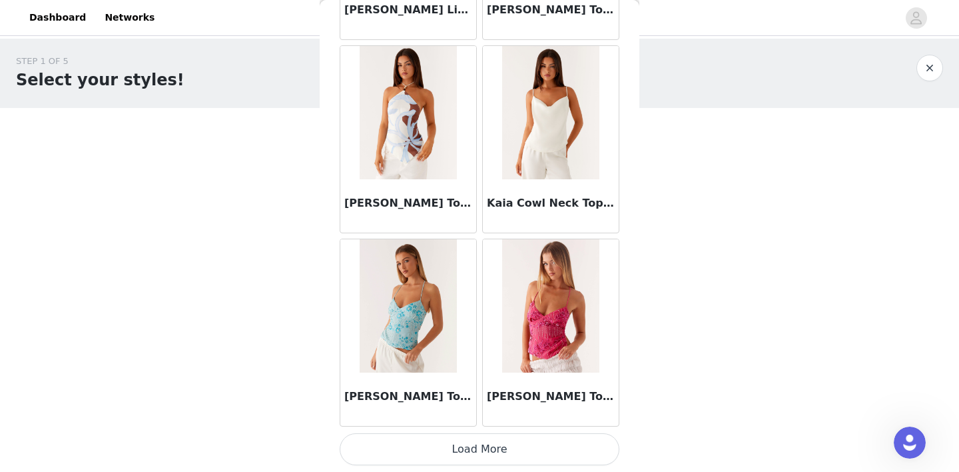
click at [528, 449] on button "Load More" at bounding box center [480, 449] width 280 height 32
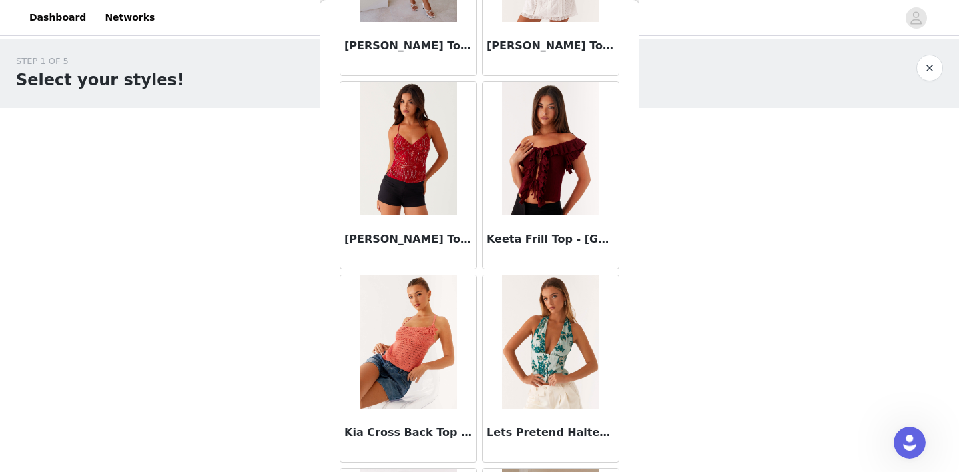
scroll to position [6084, 0]
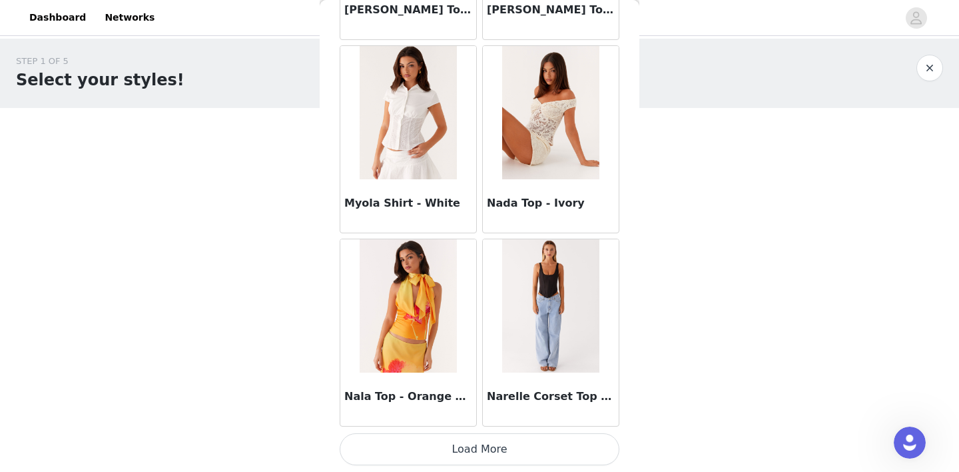
click at [507, 442] on button "Load More" at bounding box center [480, 449] width 280 height 32
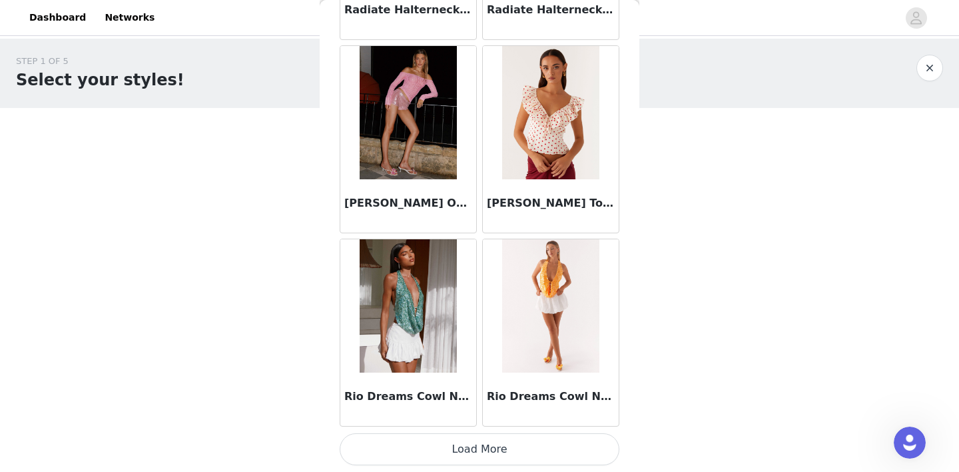
scroll to position [9296, 0]
